Goal: Transaction & Acquisition: Purchase product/service

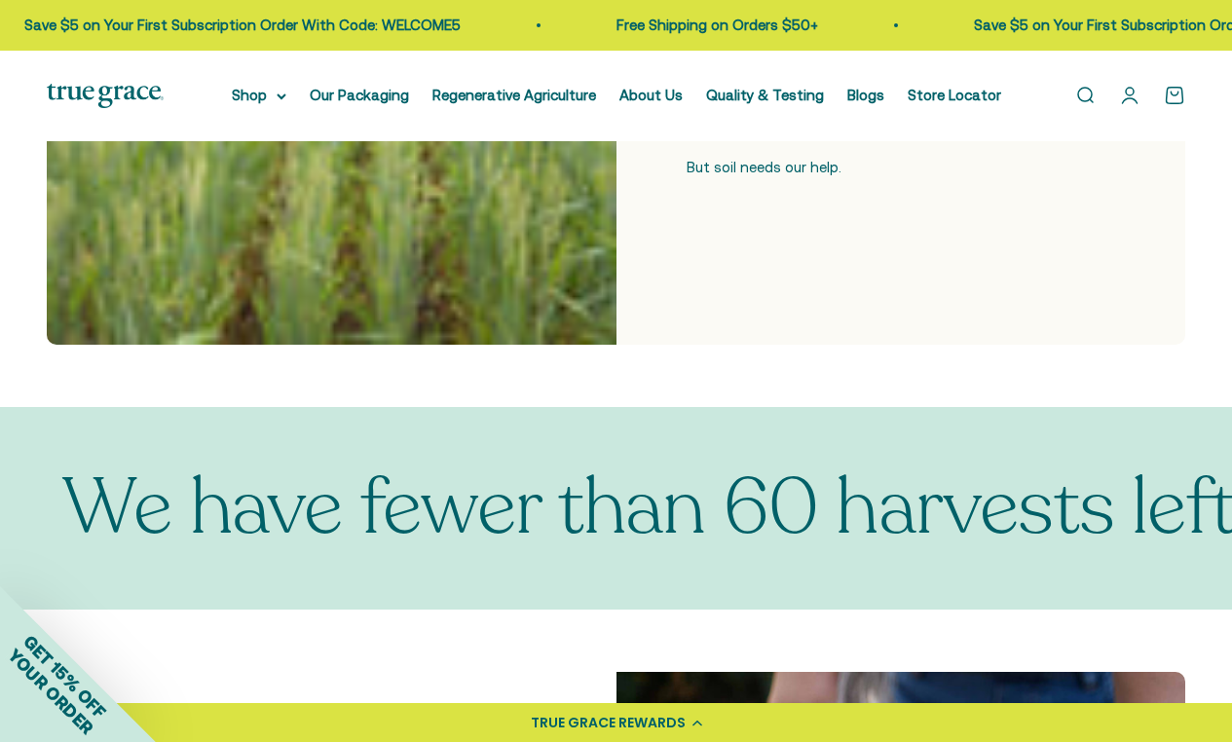
scroll to position [803, 0]
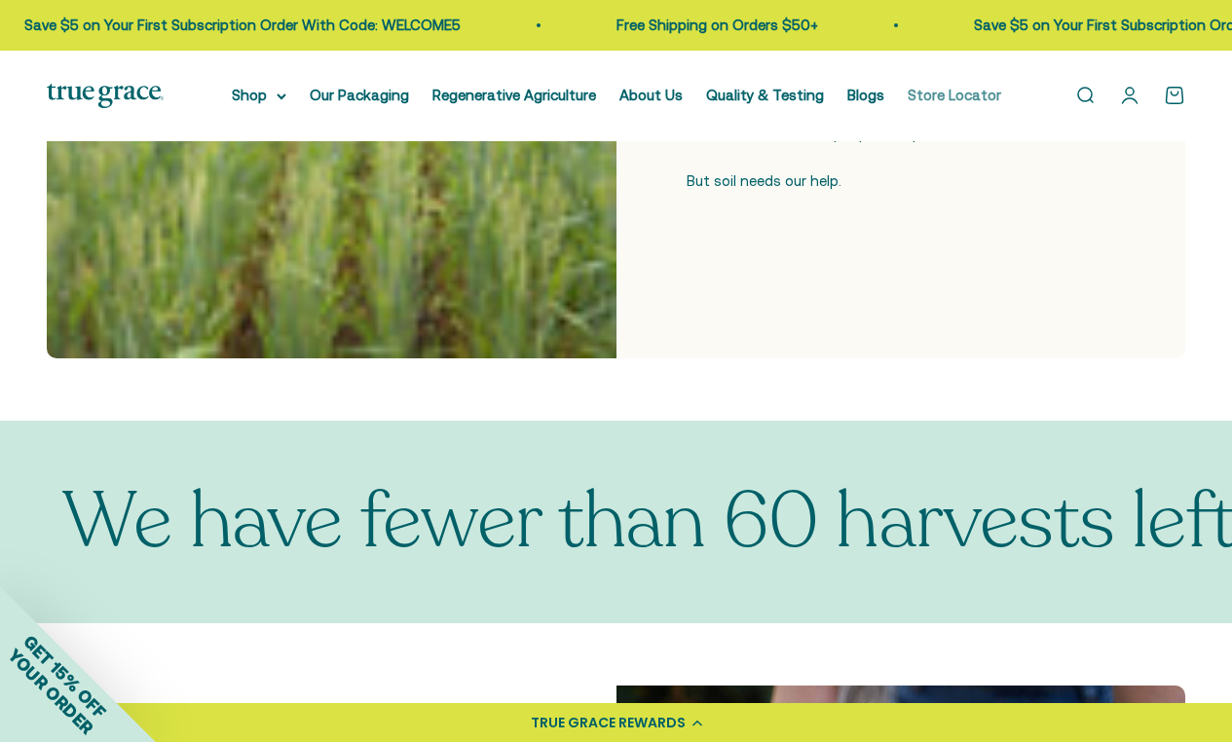
click at [942, 93] on link "Store Locator" at bounding box center [954, 95] width 93 height 17
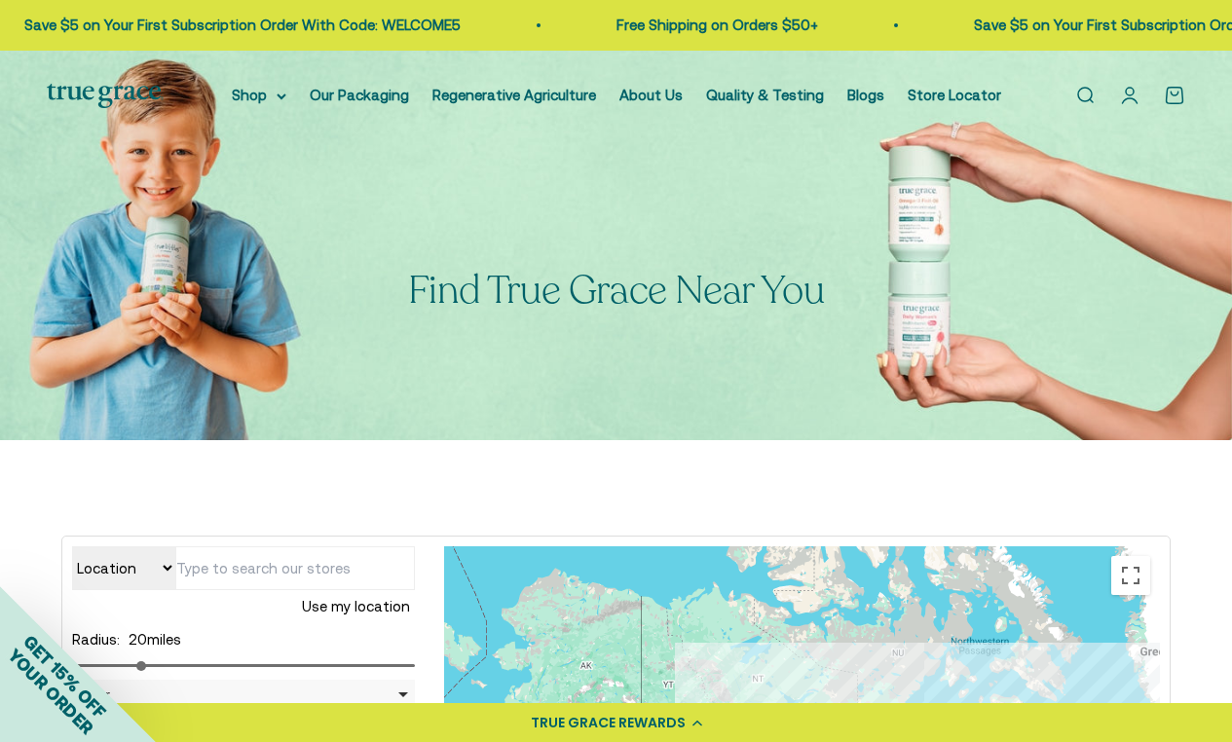
type input "2330 NE Hancock St, Portland, OR 97212, USA"
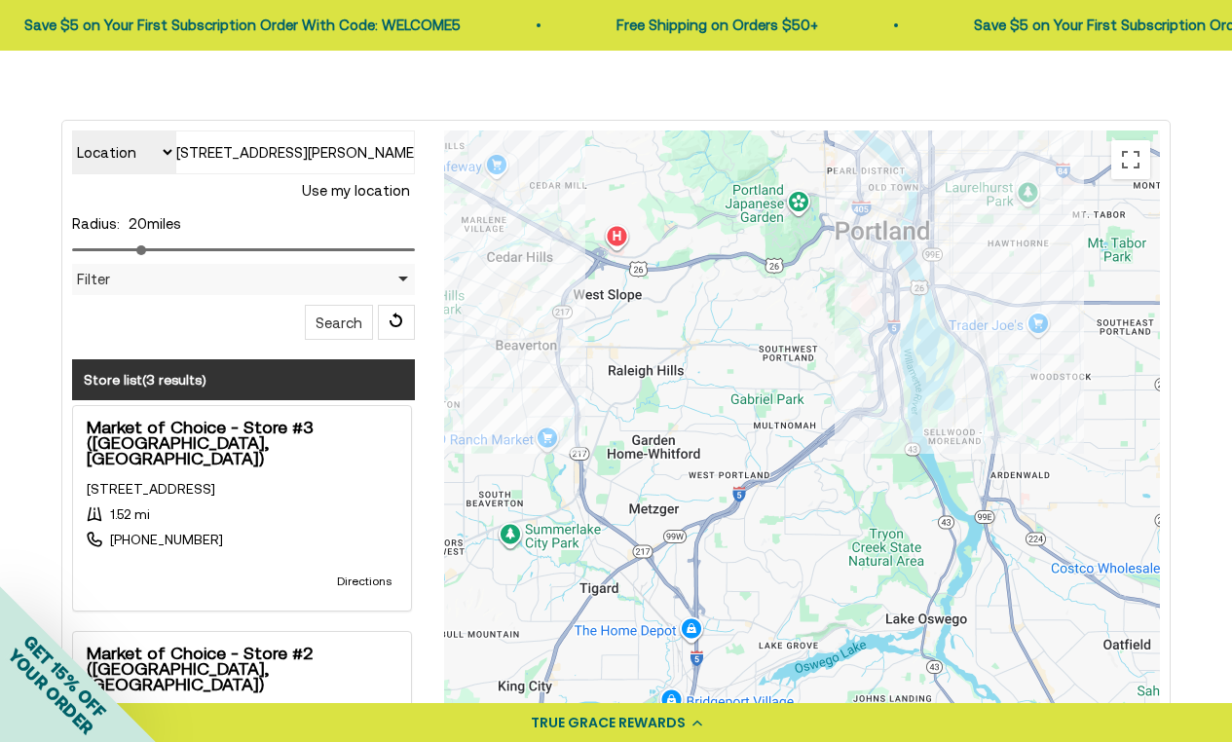
scroll to position [413, 0]
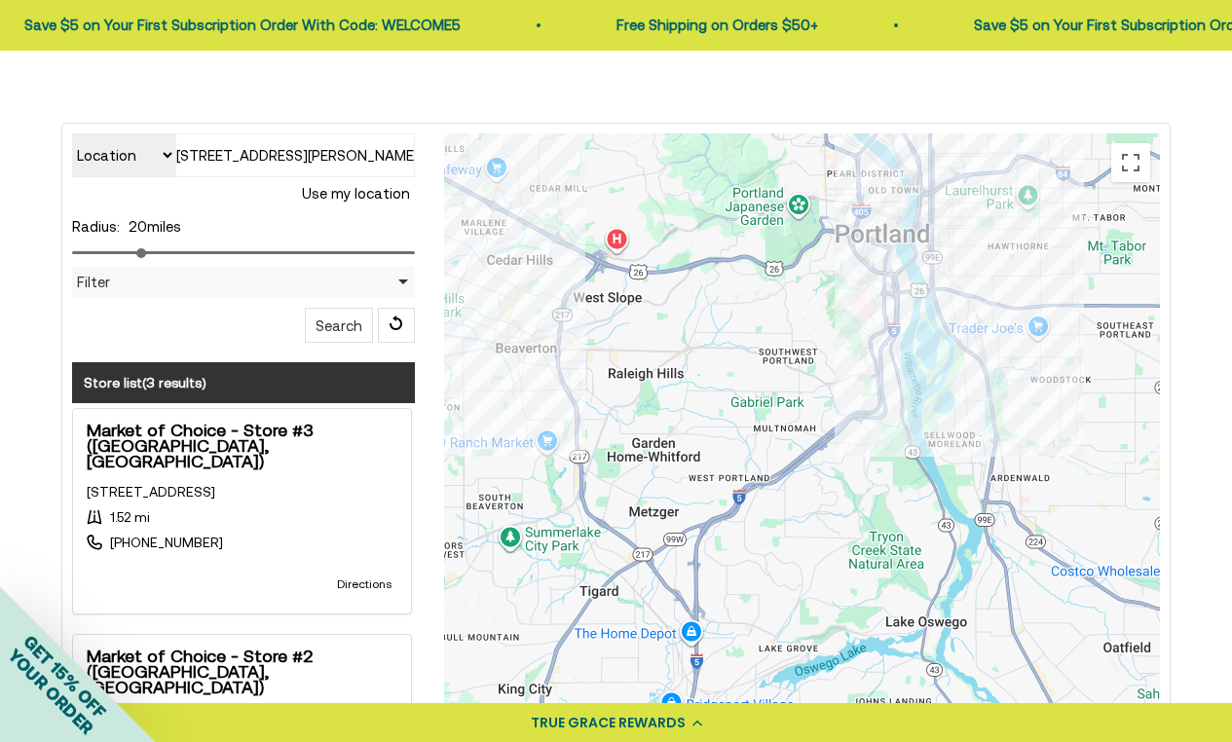
click at [947, 208] on div at bounding box center [802, 522] width 716 height 779
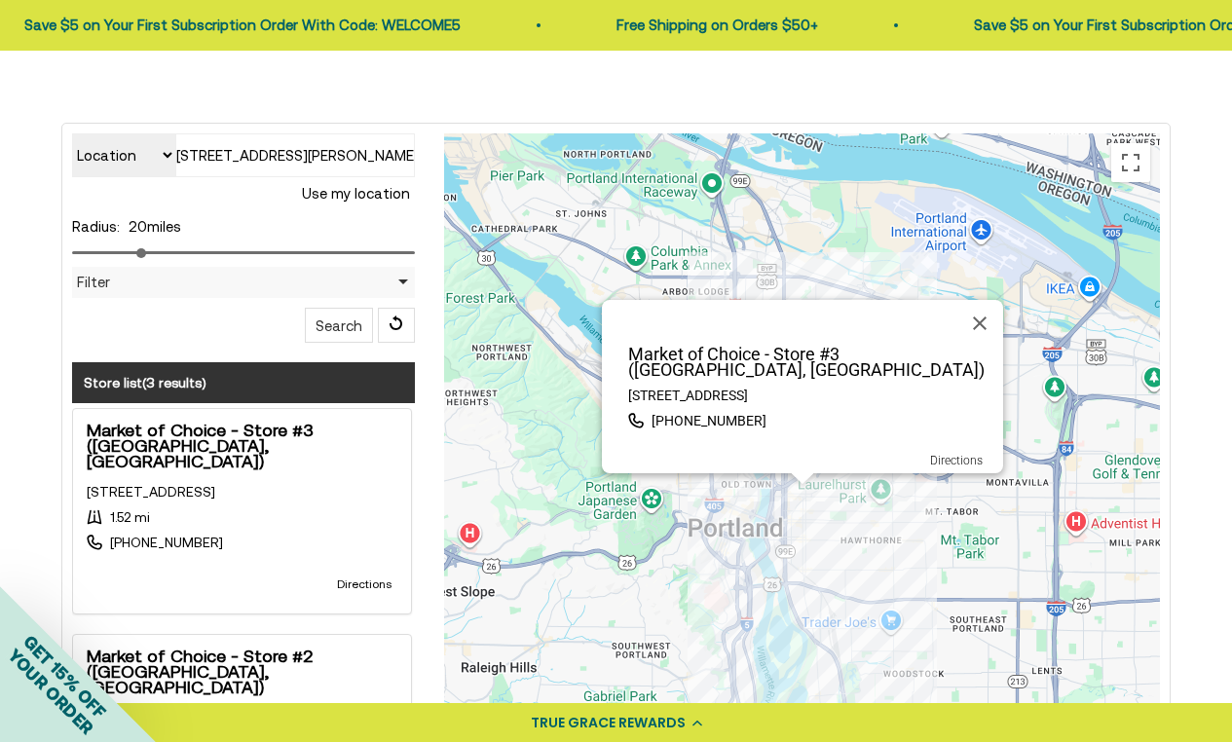
scroll to position [0, 0]
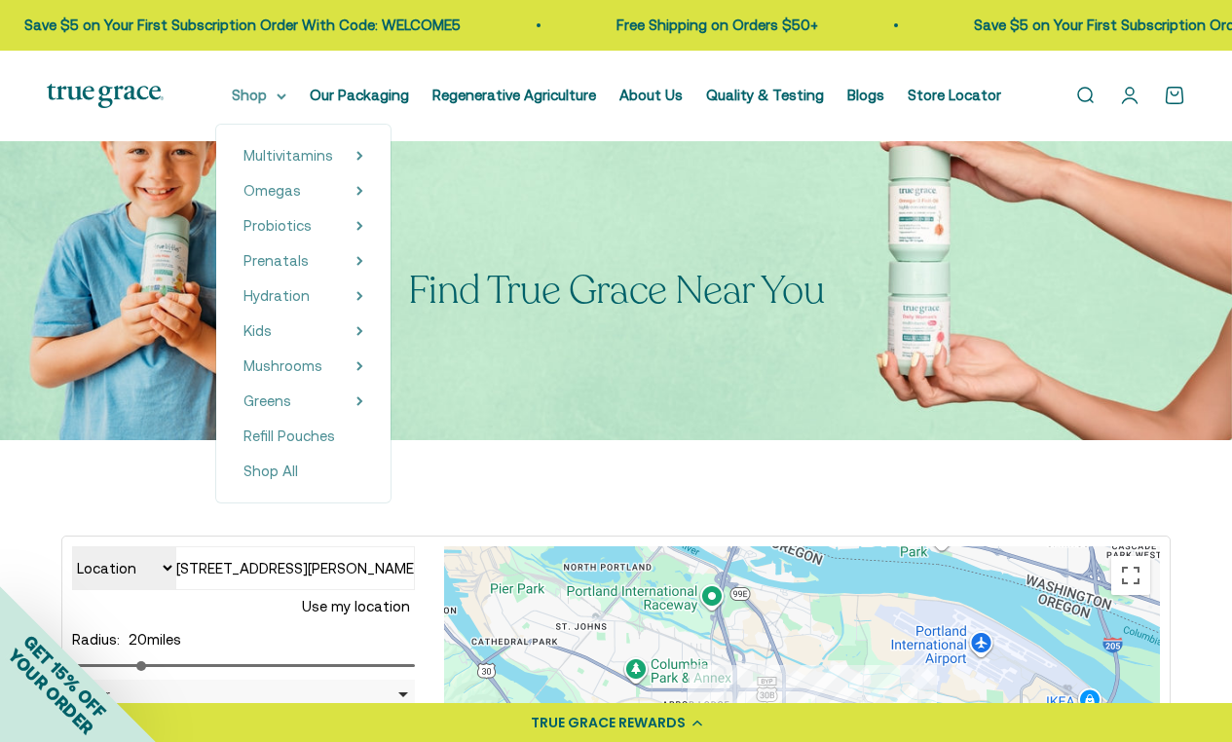
click at [278, 90] on summary "Shop" at bounding box center [259, 95] width 55 height 23
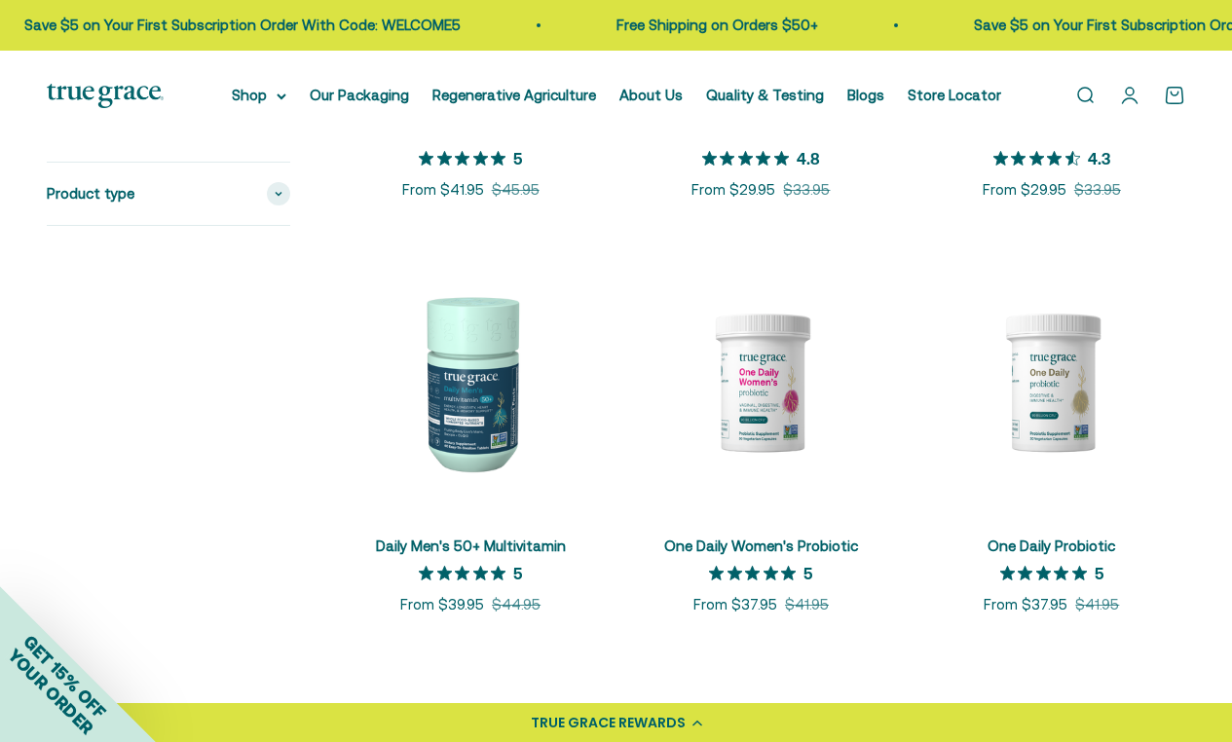
scroll to position [1118, 0]
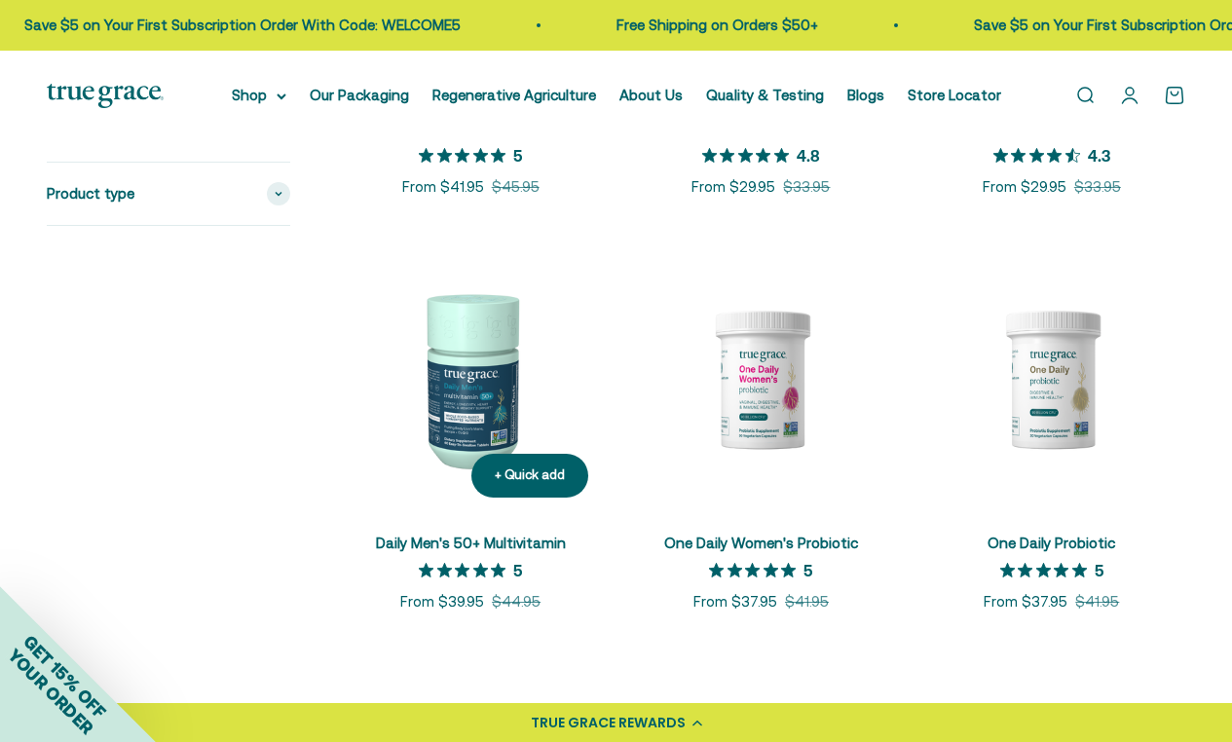
click at [471, 374] on img at bounding box center [470, 378] width 267 height 267
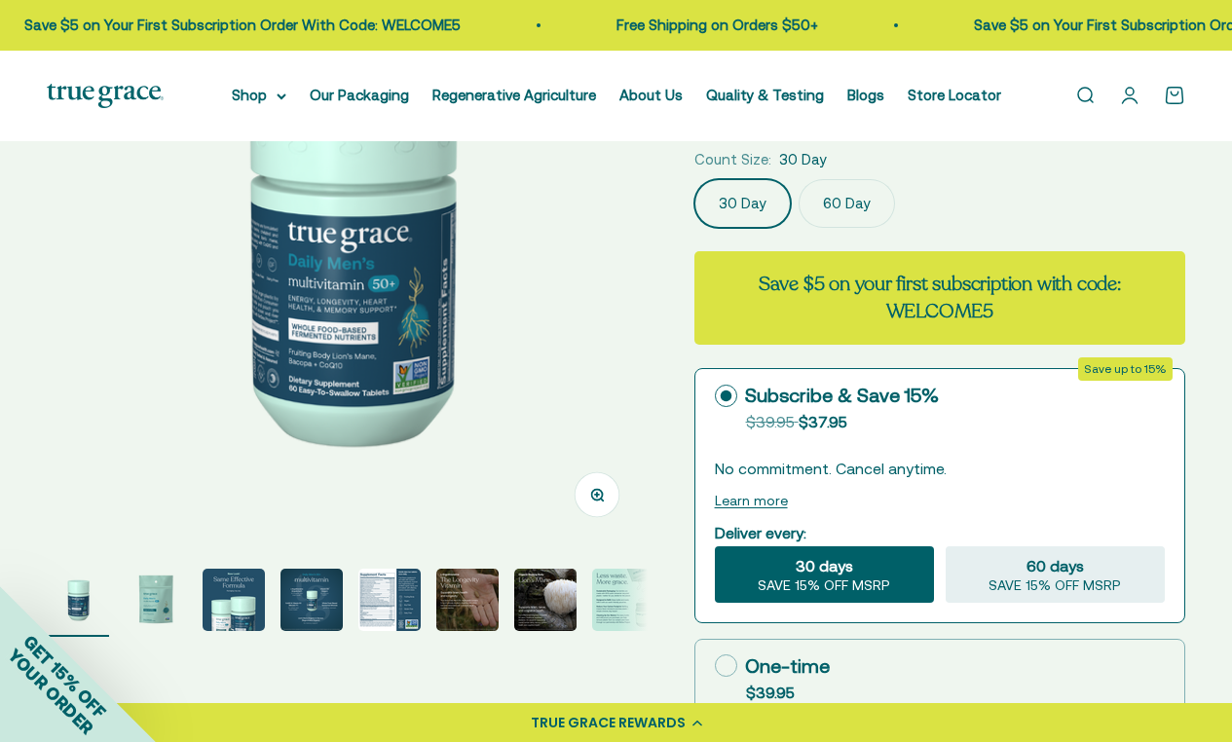
scroll to position [247, 0]
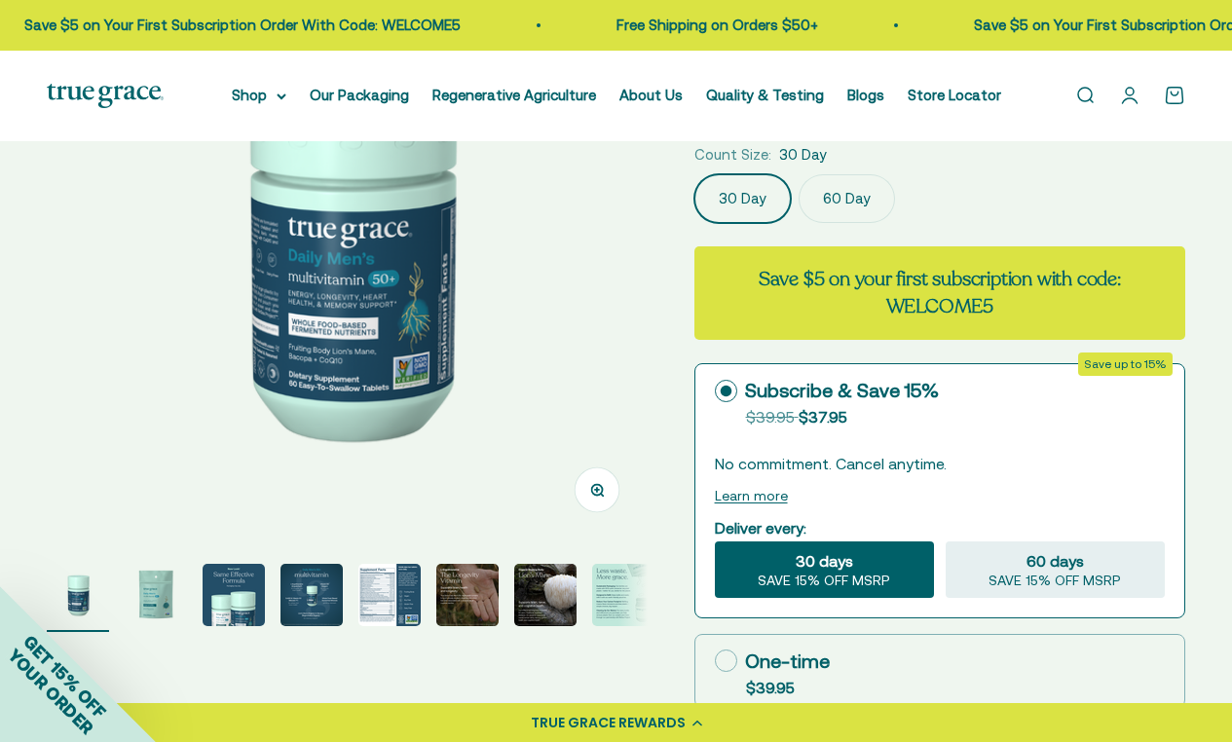
click at [153, 589] on div "GET 15% OFF YOUR ORDER" at bounding box center [78, 664] width 156 height 156
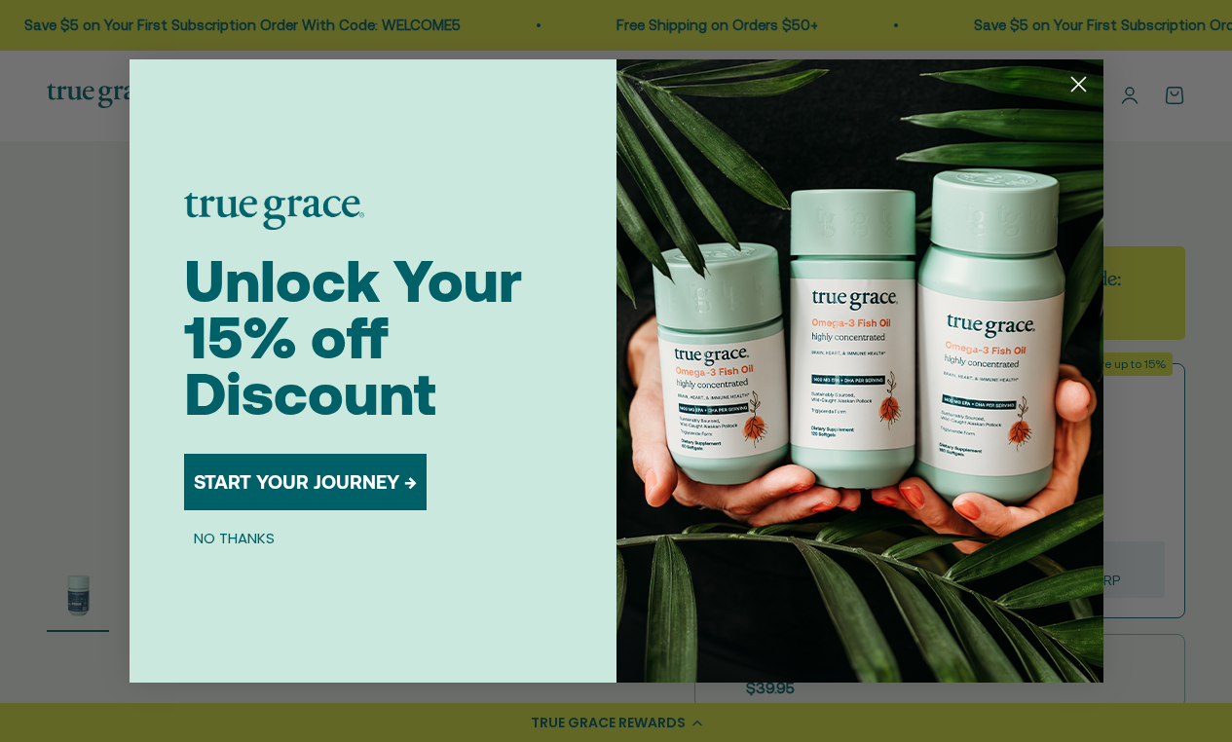
click at [245, 538] on button "NO THANKS" at bounding box center [234, 537] width 100 height 23
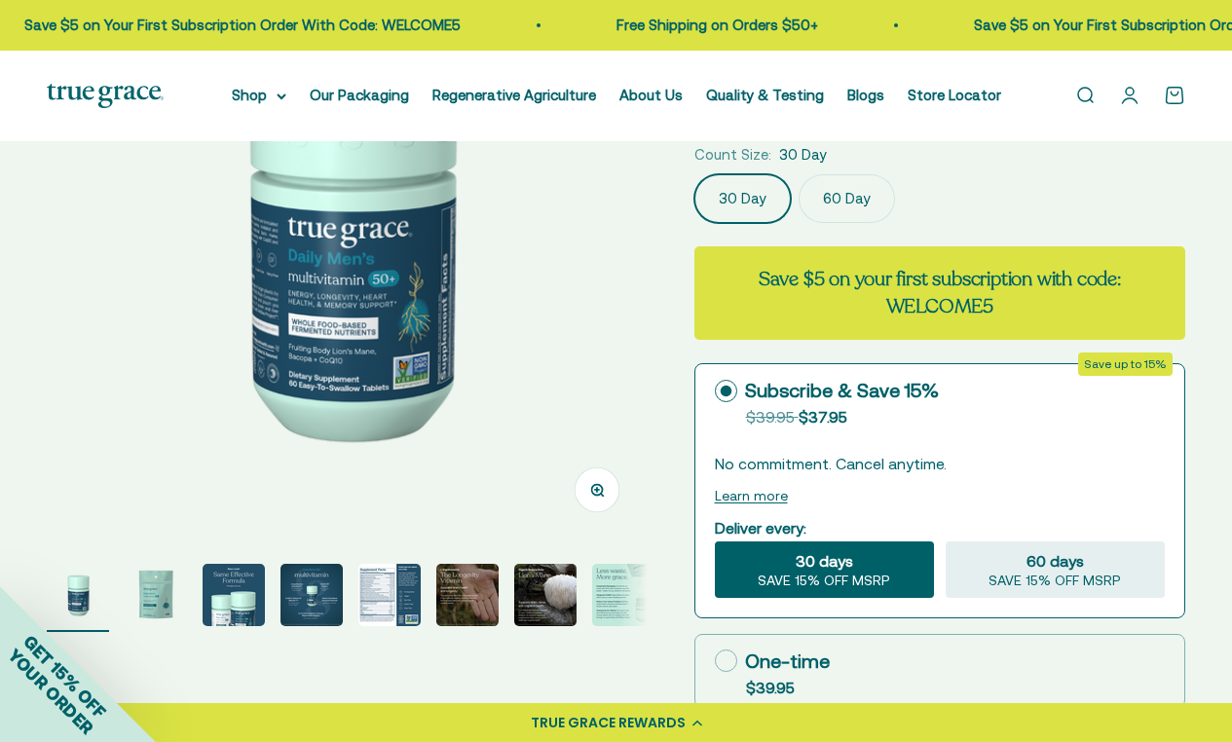
click at [573, 315] on img at bounding box center [347, 241] width 601 height 601
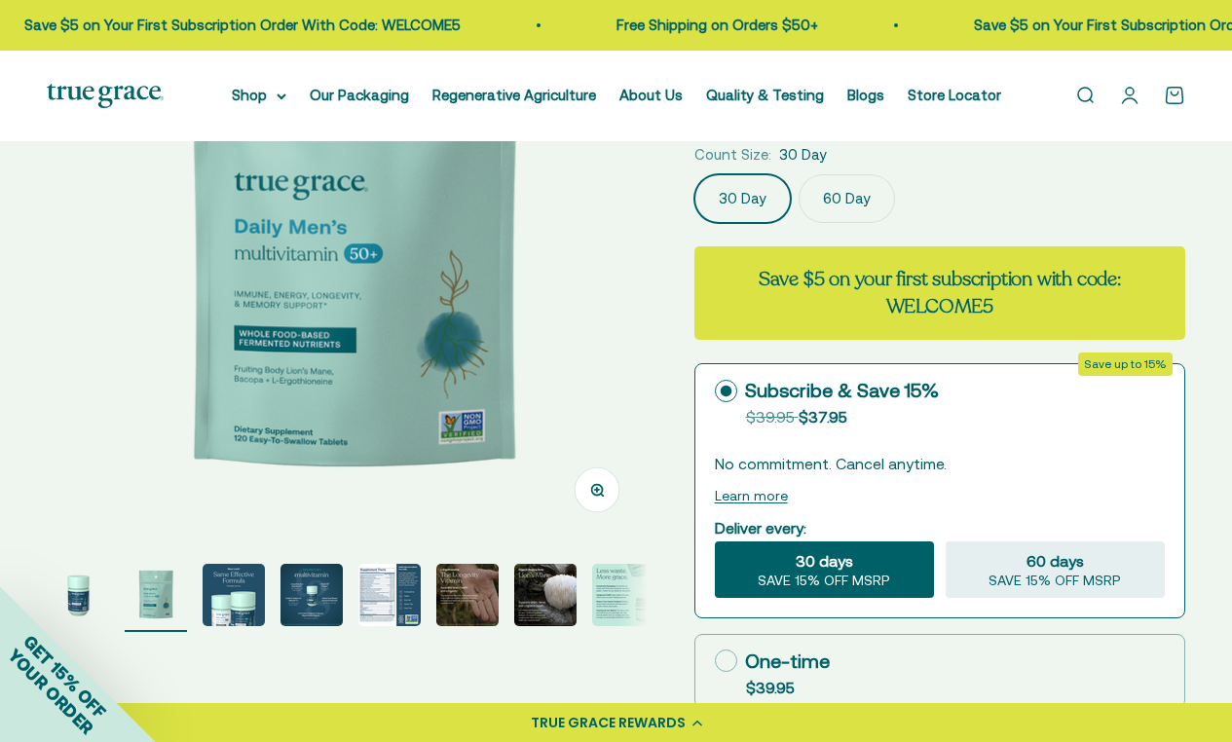
scroll to position [0, 612]
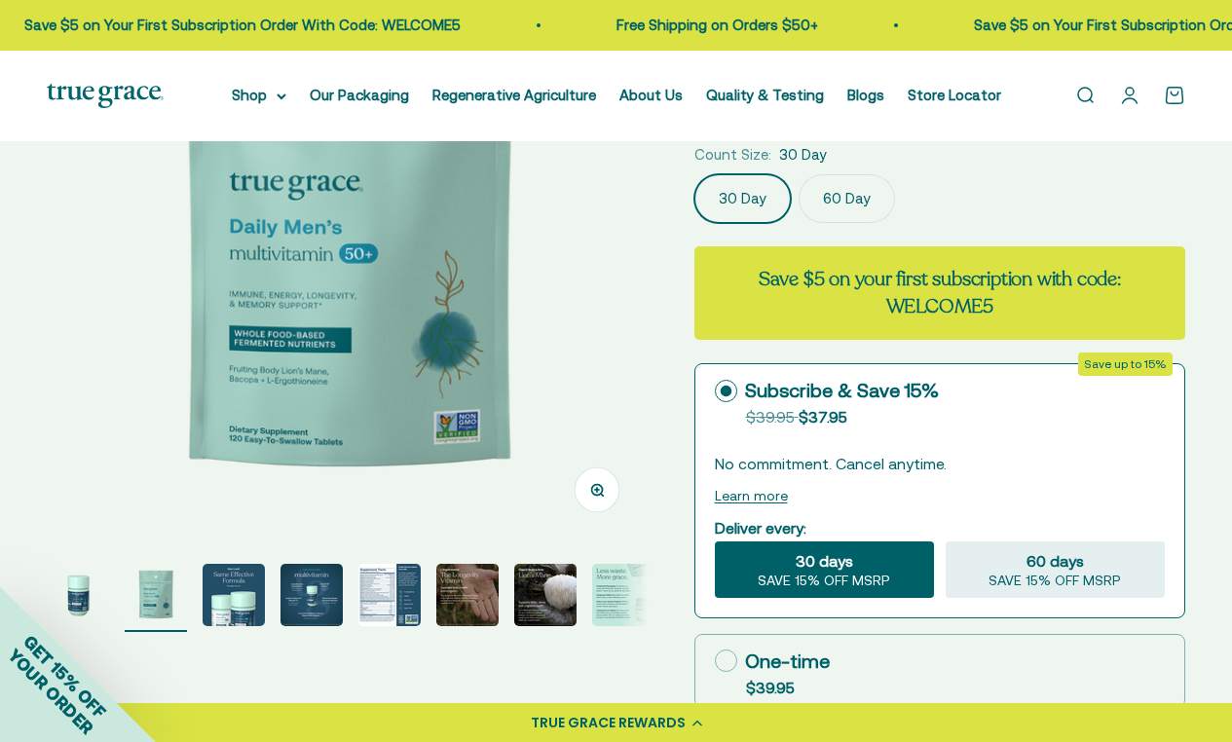
click at [573, 313] on img at bounding box center [348, 241] width 601 height 601
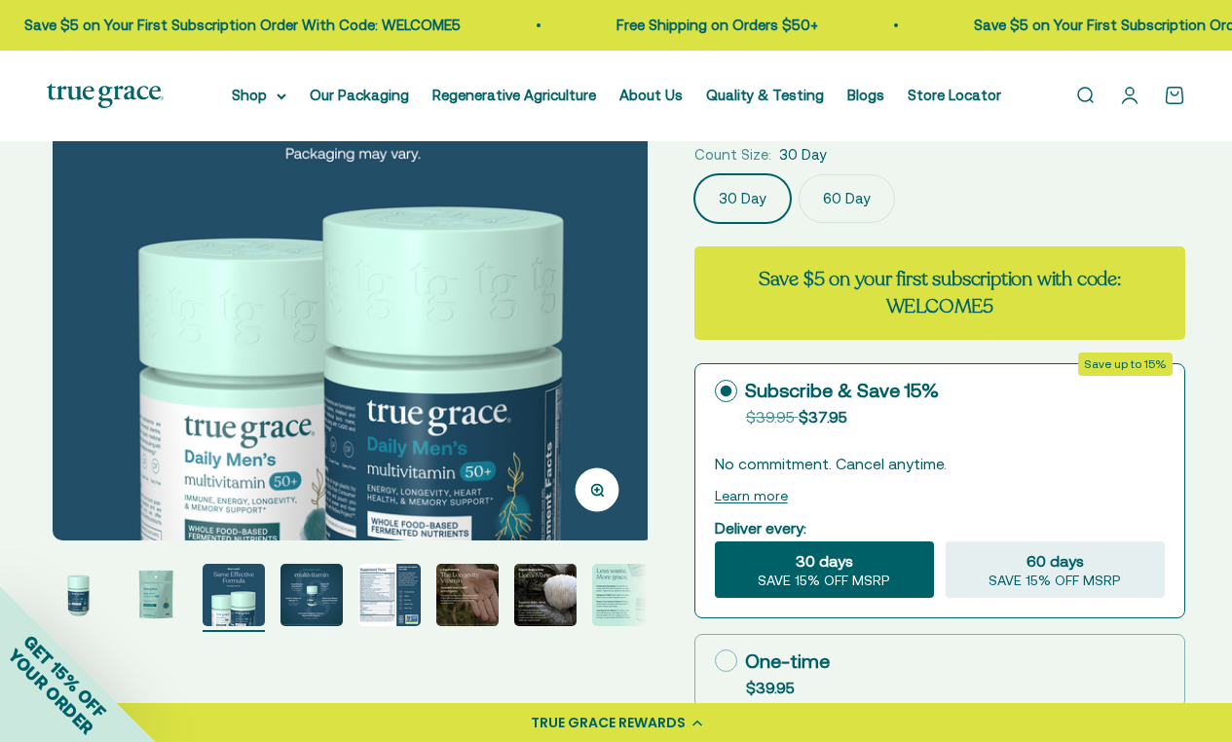
scroll to position [0, 1224]
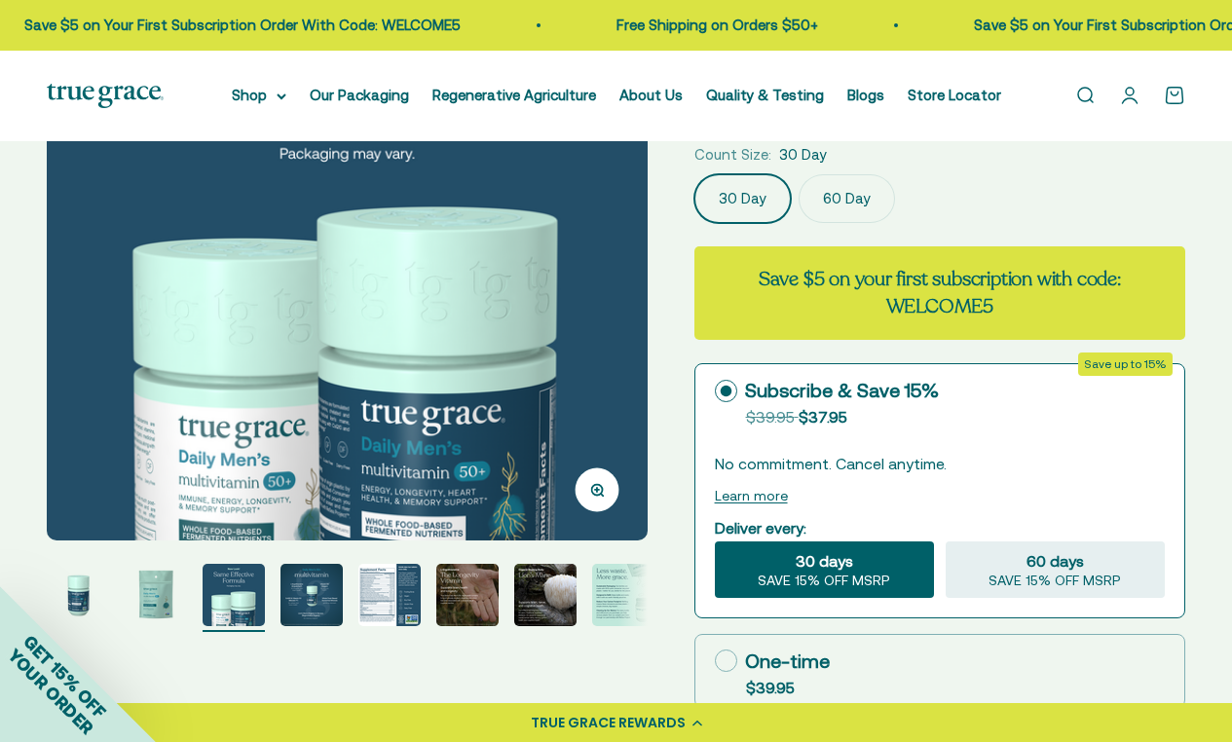
click at [573, 310] on img at bounding box center [347, 241] width 601 height 601
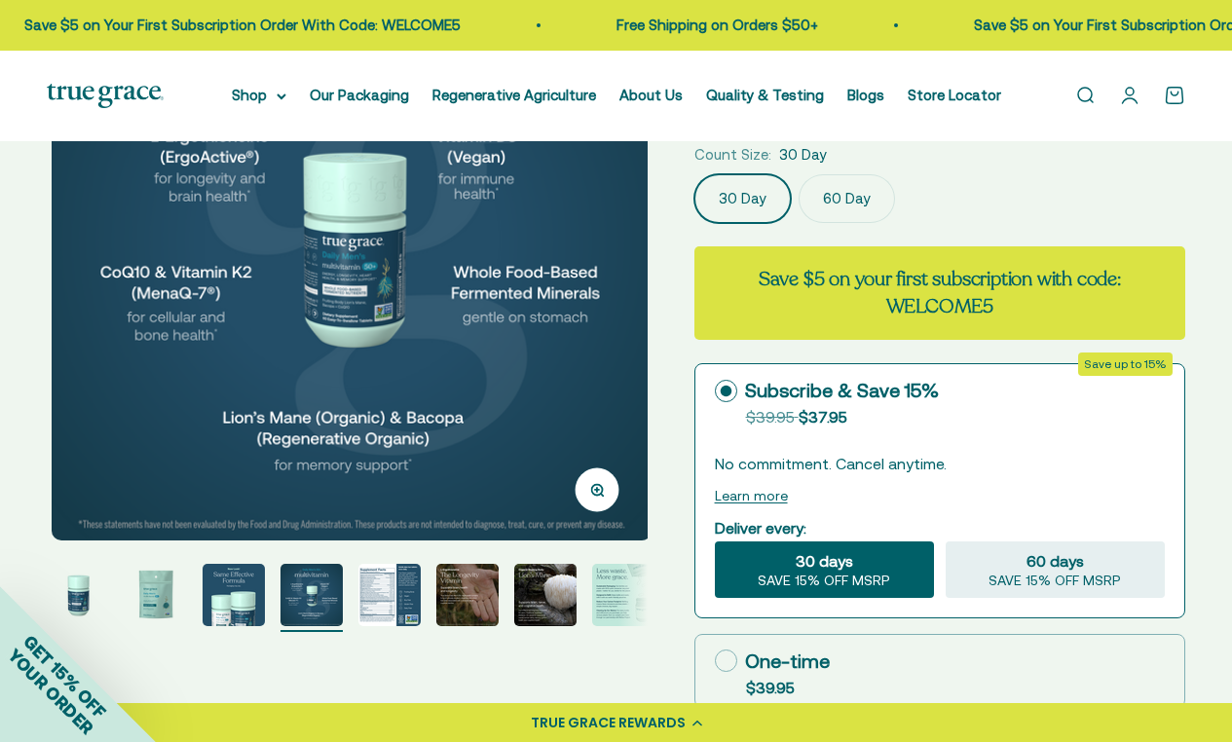
scroll to position [0, 1836]
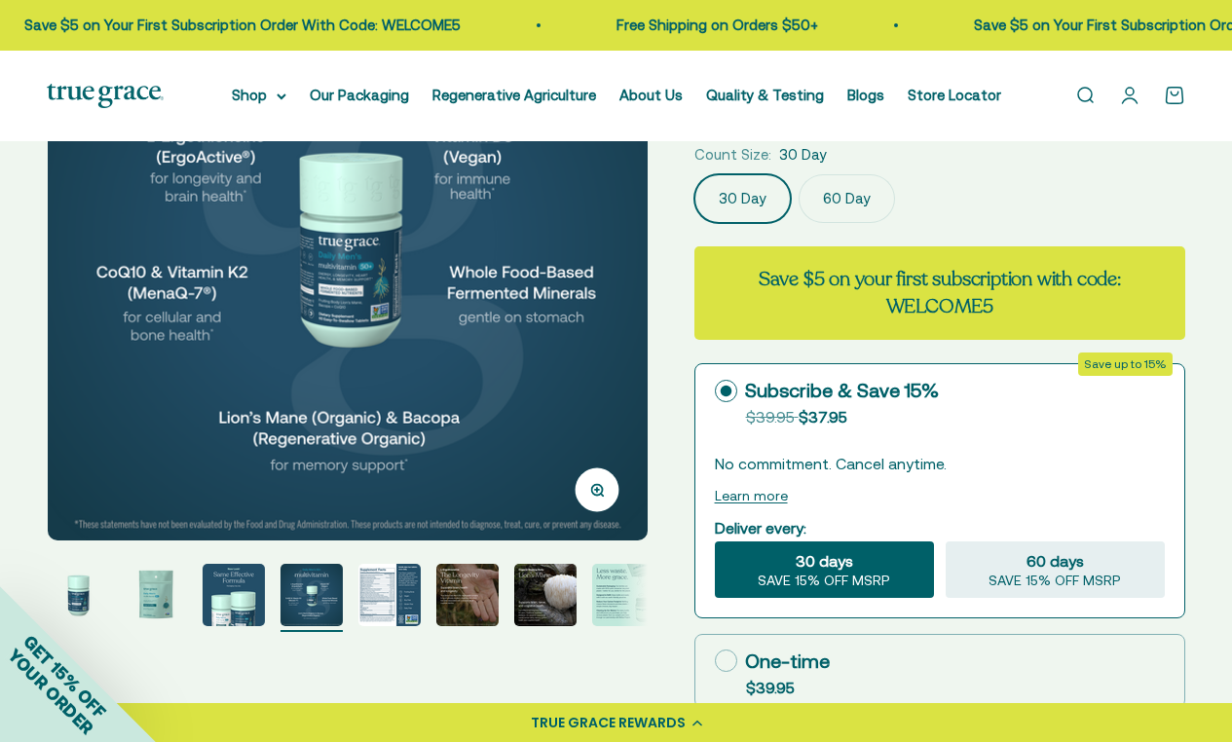
click at [573, 310] on img at bounding box center [348, 241] width 601 height 601
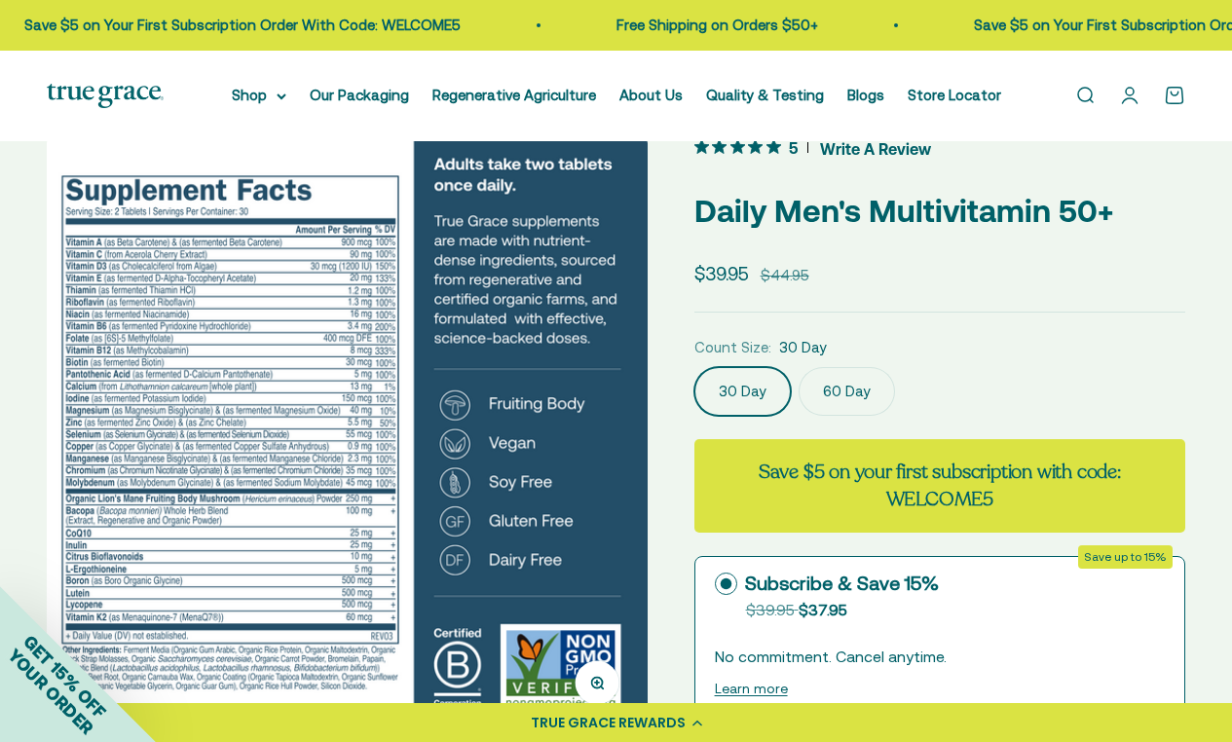
scroll to position [65, 0]
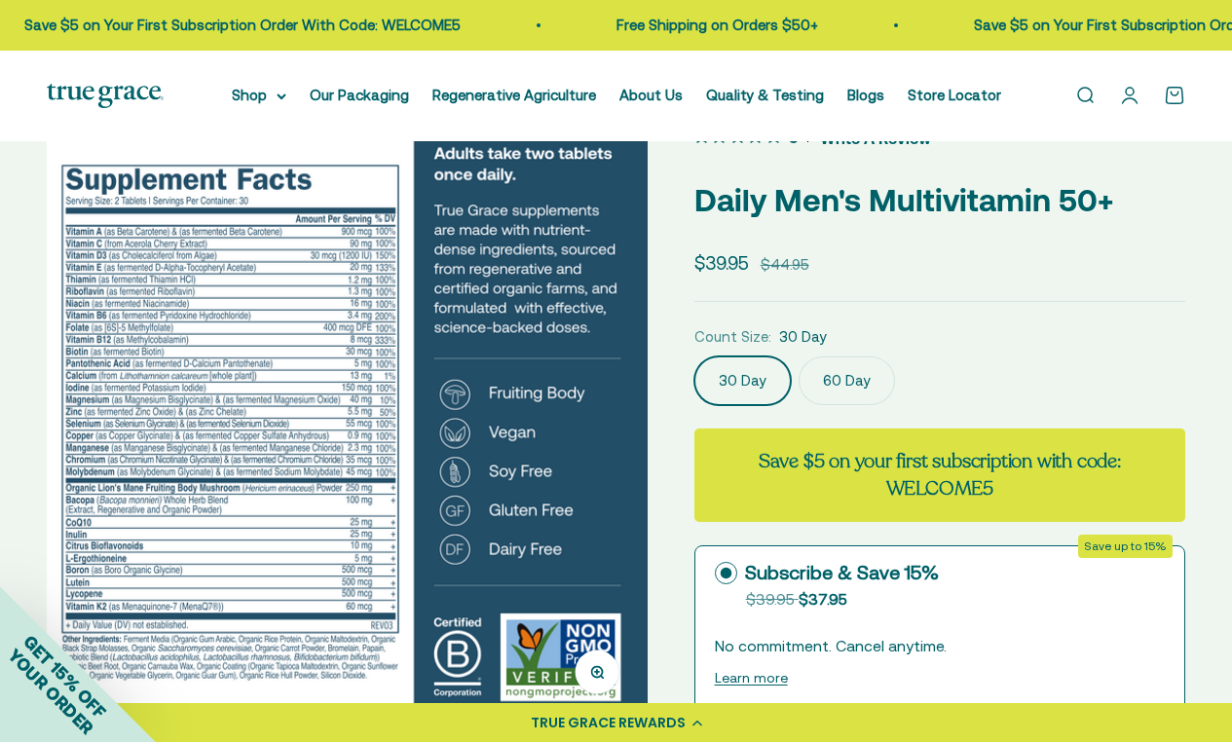
click at [853, 384] on label "60 Day" at bounding box center [847, 380] width 96 height 49
click at [694, 356] on input "60 Day" at bounding box center [693, 355] width 1 height 1
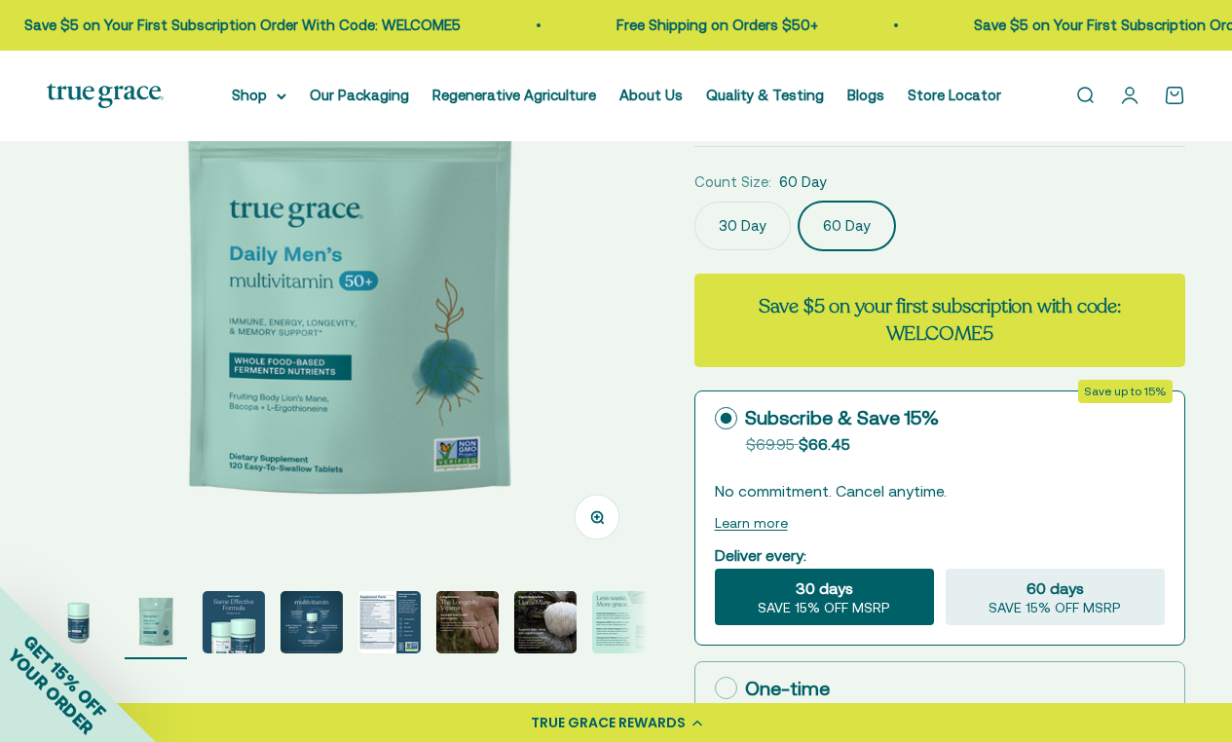
scroll to position [219, 0]
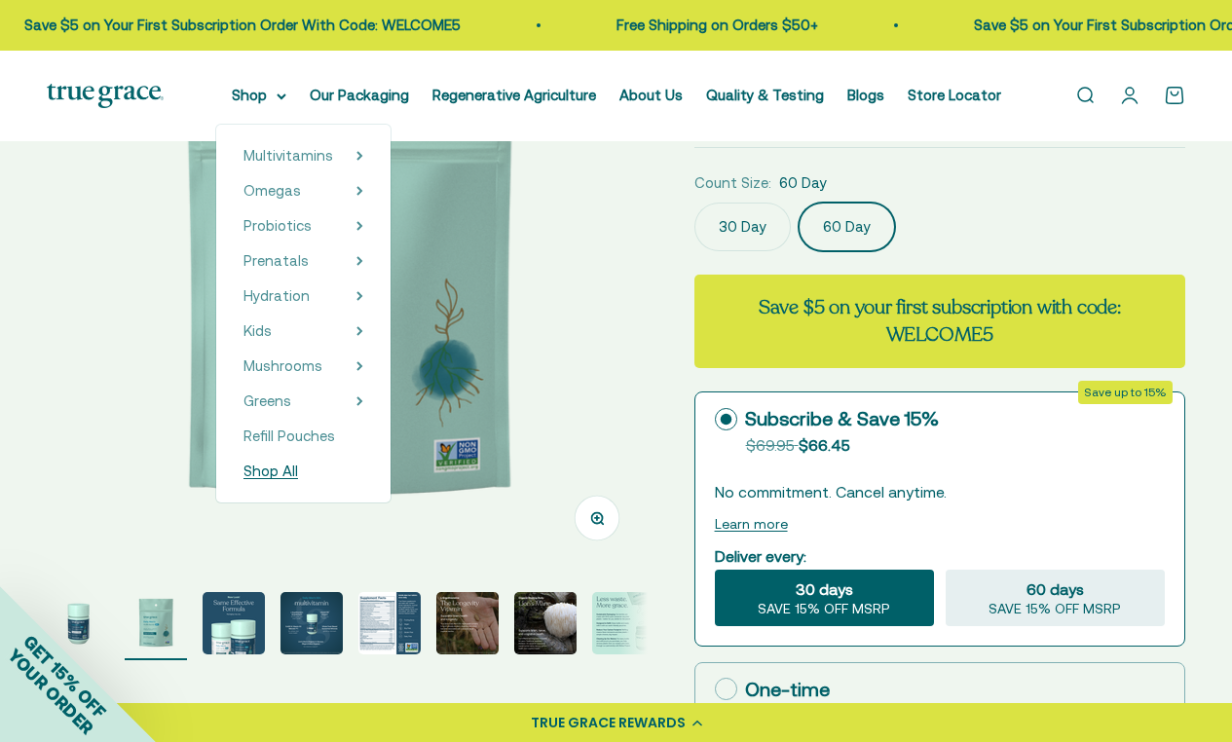
click at [280, 473] on span "Shop All" at bounding box center [270, 471] width 55 height 17
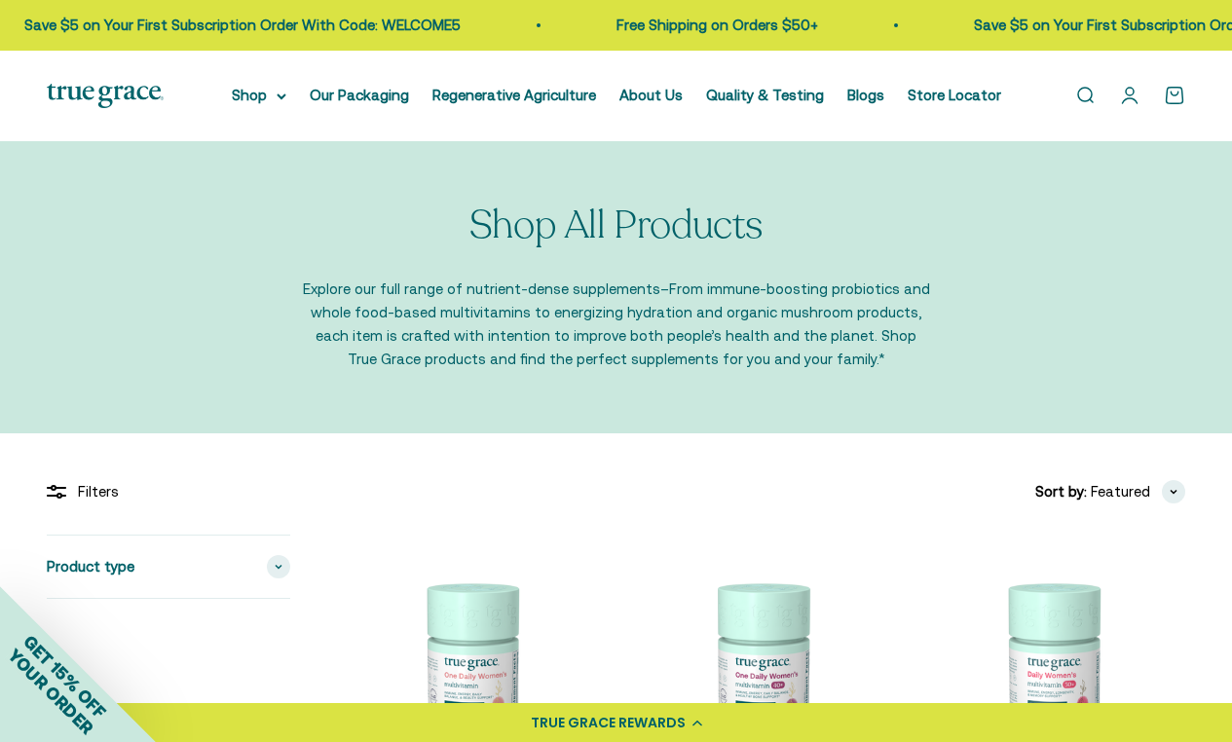
click at [1085, 103] on link "Open search" at bounding box center [1084, 95] width 21 height 21
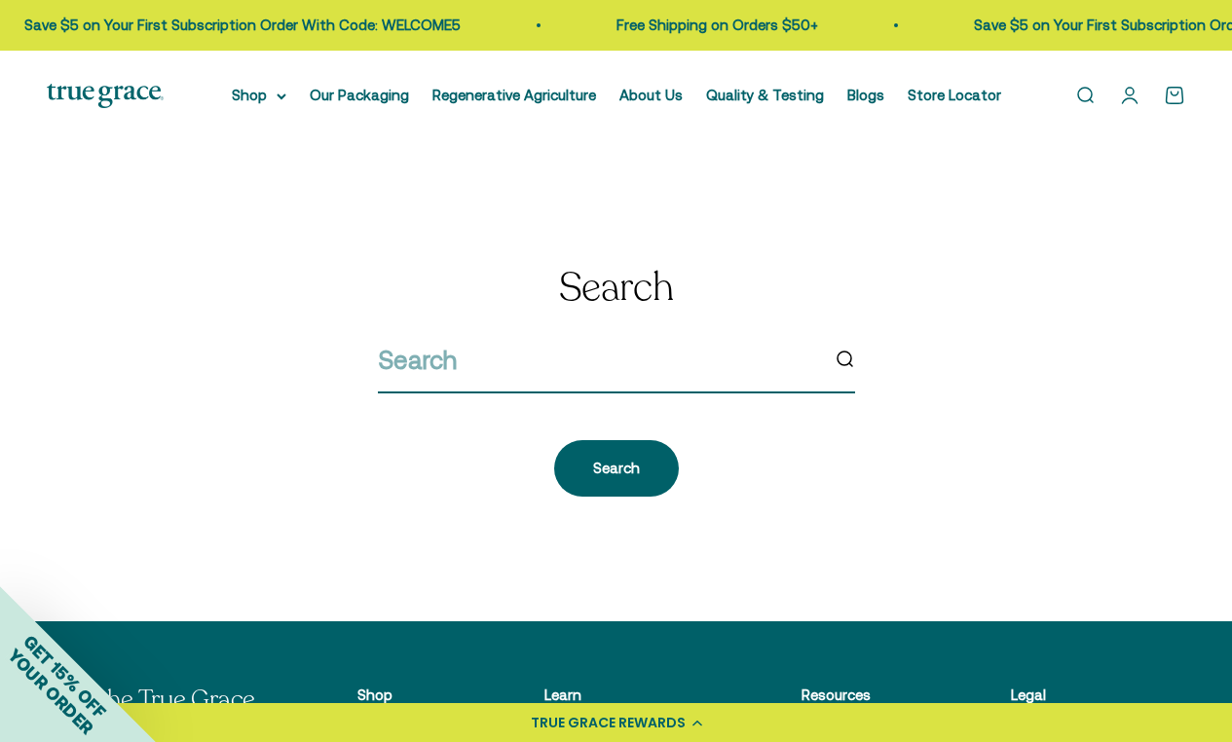
click at [569, 360] on input "search" at bounding box center [598, 360] width 440 height 41
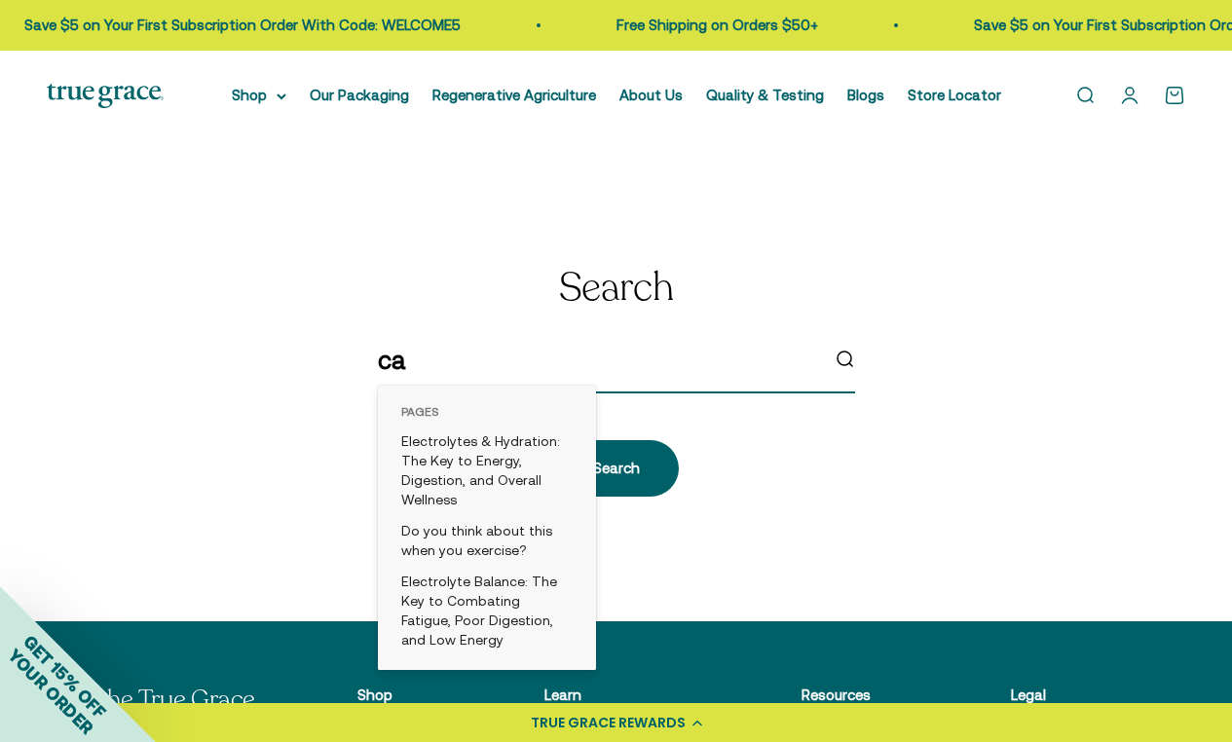
type input "c"
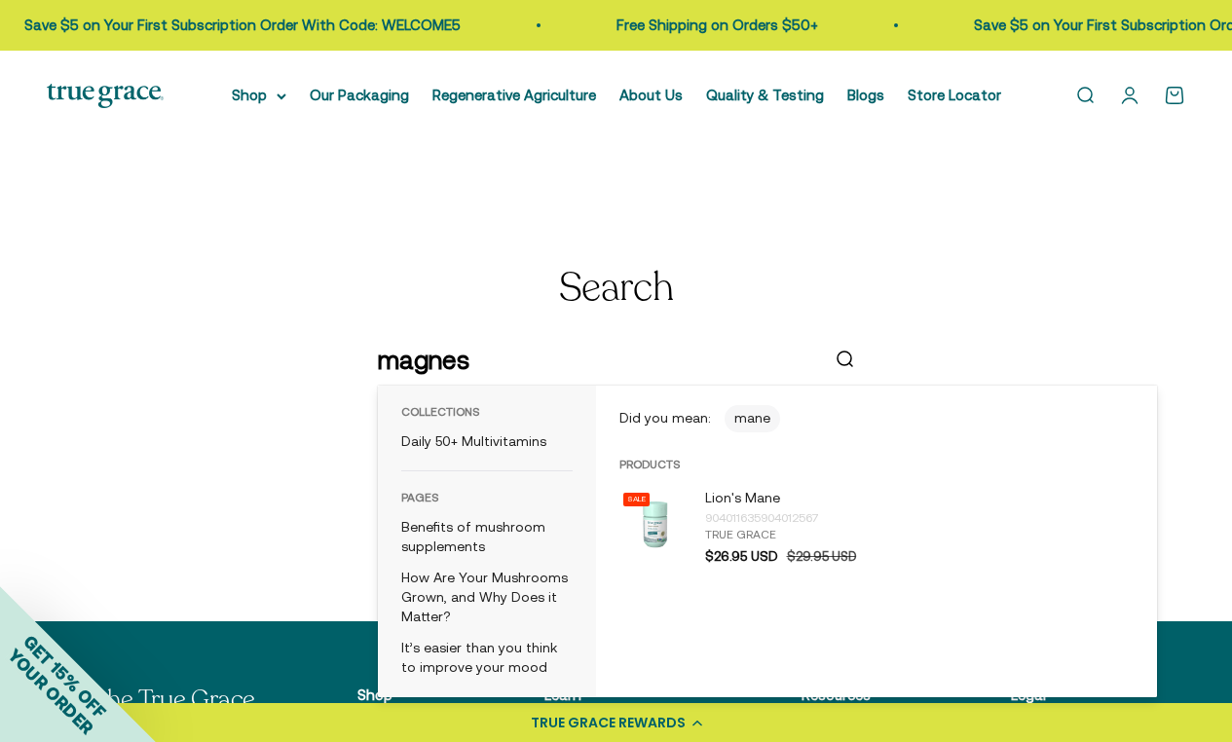
type input "magnesi"
